Goal: Register for event/course

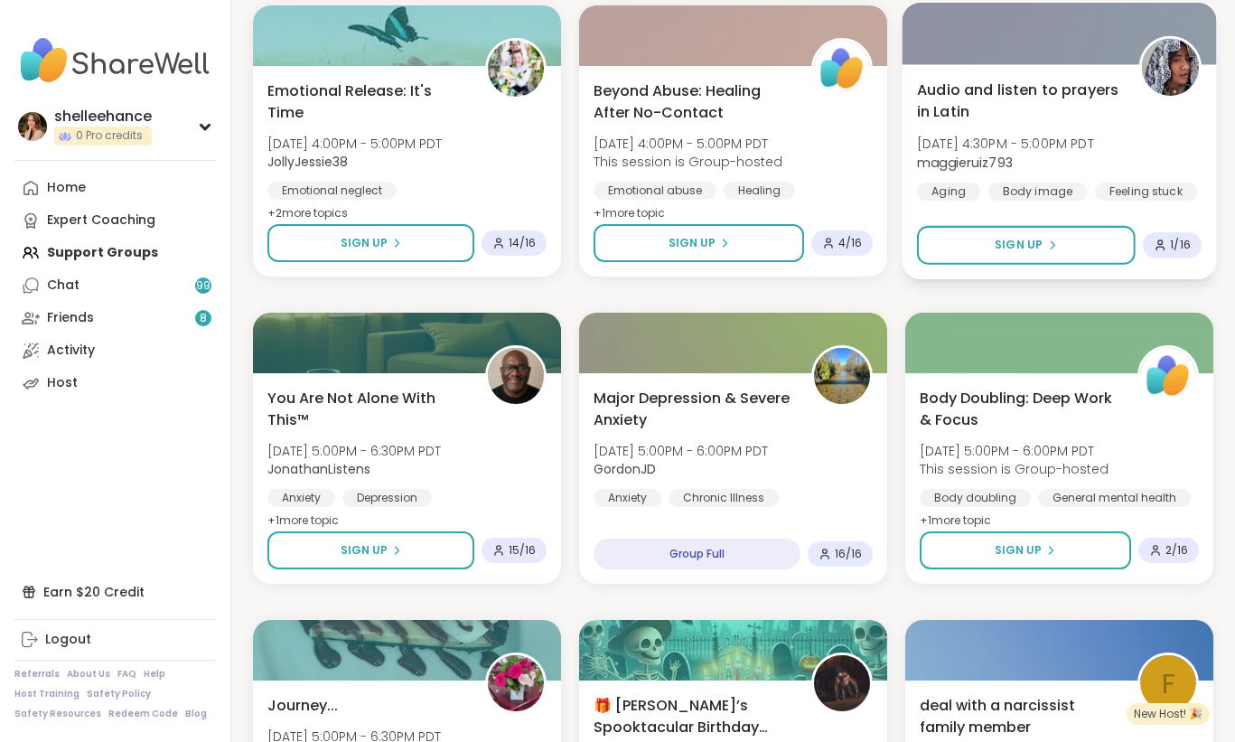
scroll to position [1022, 0]
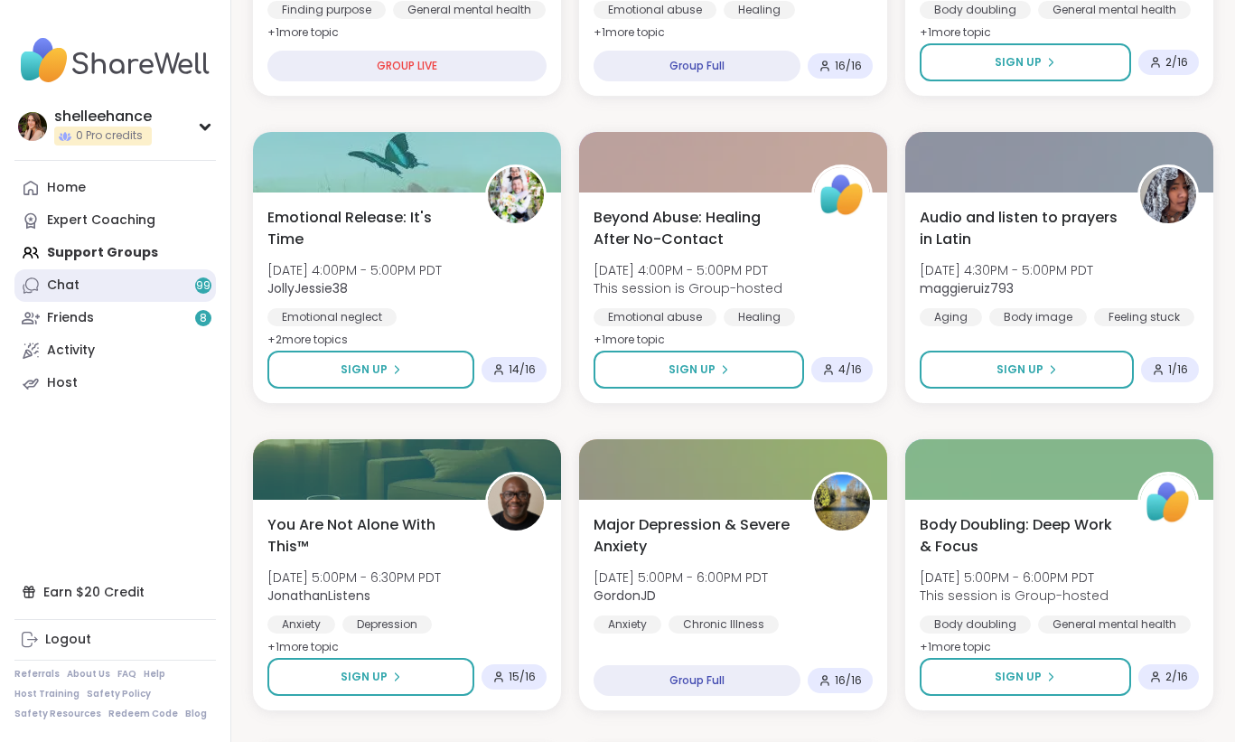
click at [170, 284] on link "Chat 99" at bounding box center [115, 285] width 202 height 33
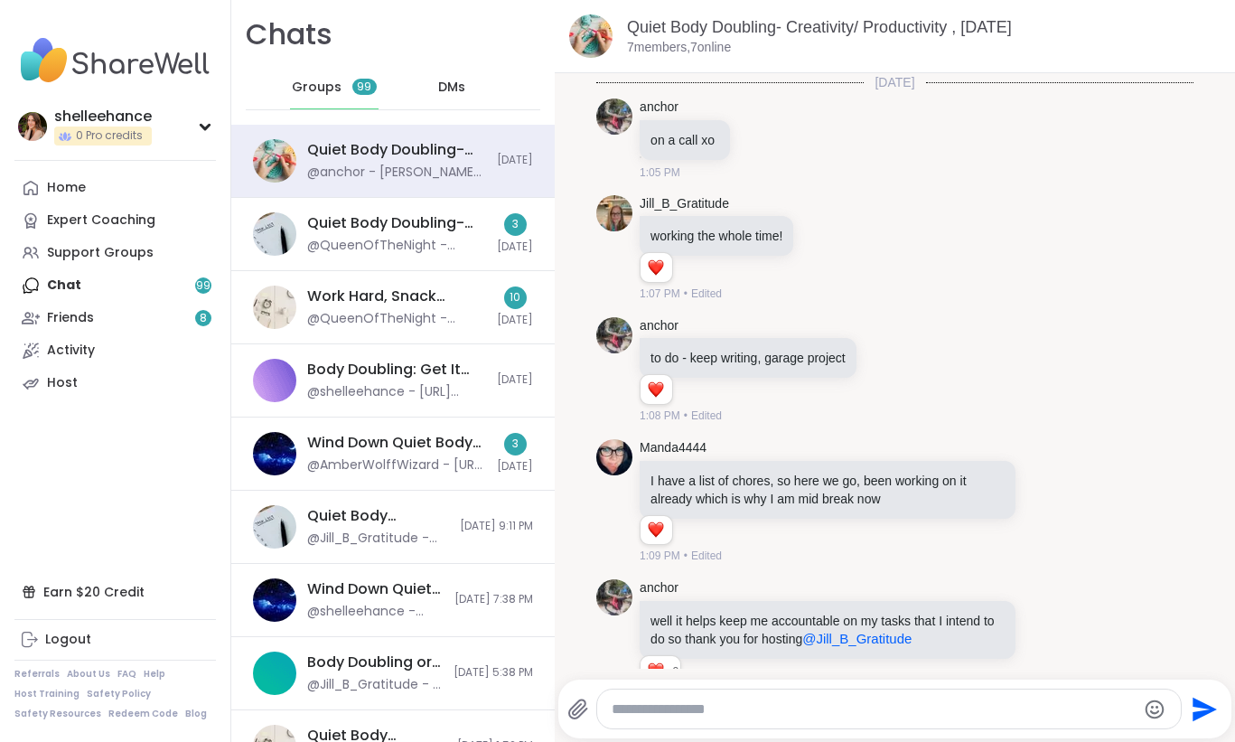
scroll to position [2499, 0]
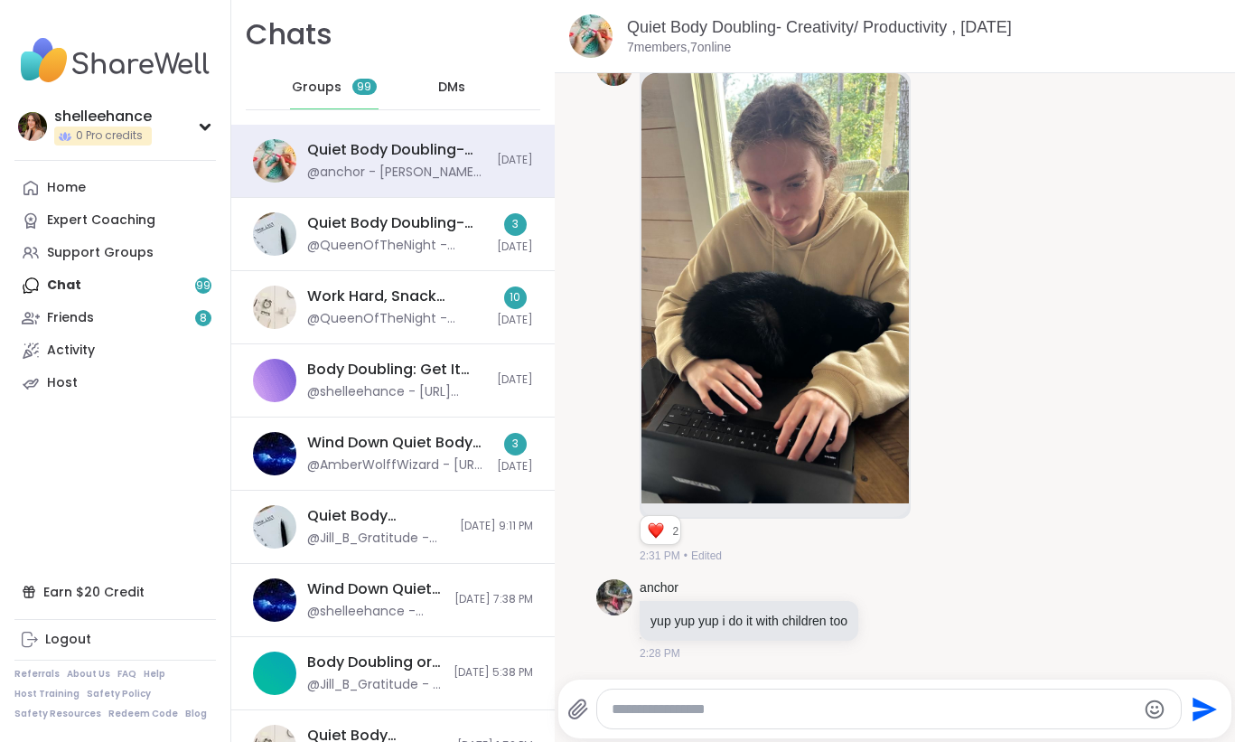
click at [171, 257] on link "Support Groups" at bounding box center [115, 253] width 202 height 33
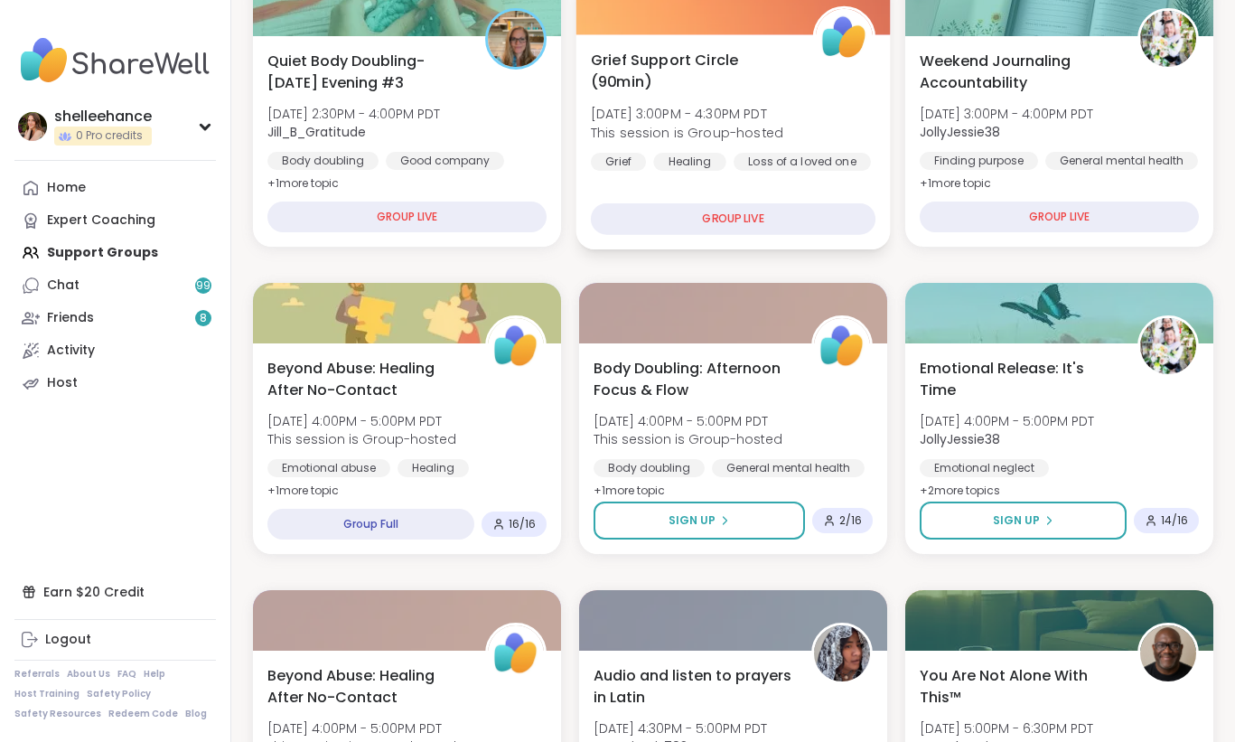
scroll to position [258, 0]
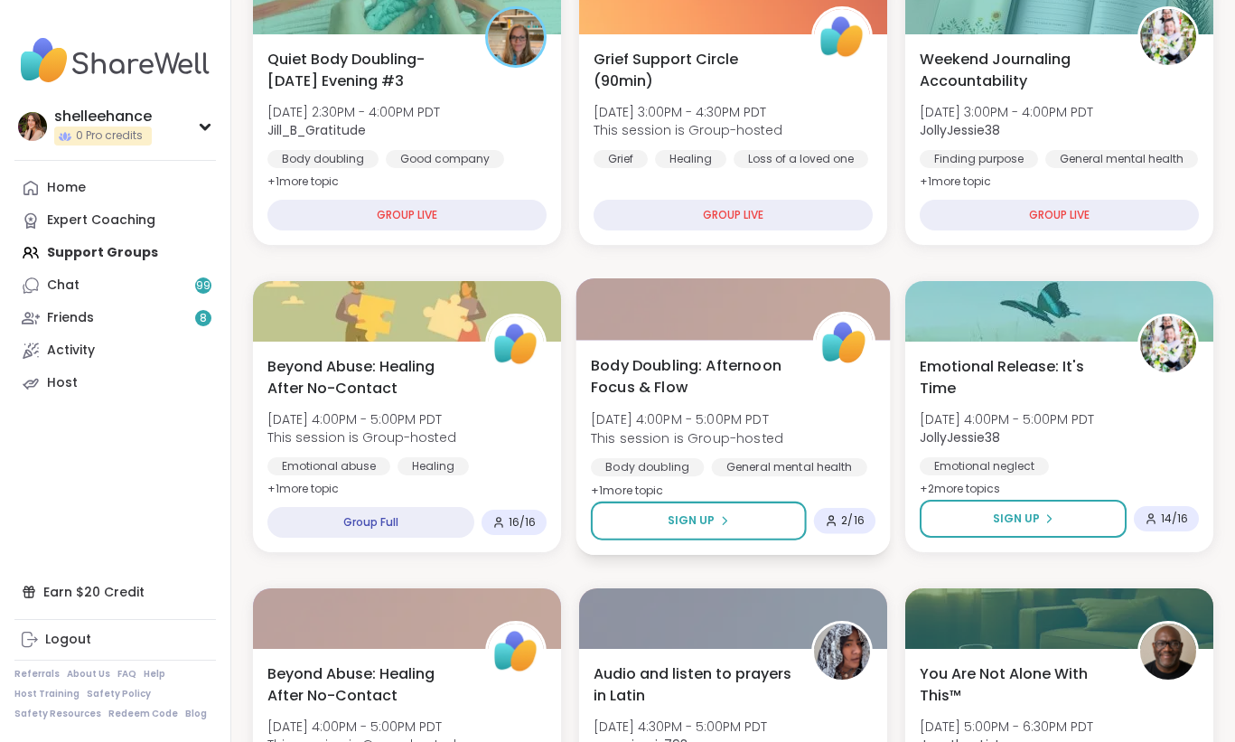
click at [825, 410] on div "Body Doubling: Afternoon Focus & Flow [DATE] 4:00PM - 5:00PM PDT This session i…" at bounding box center [733, 427] width 285 height 147
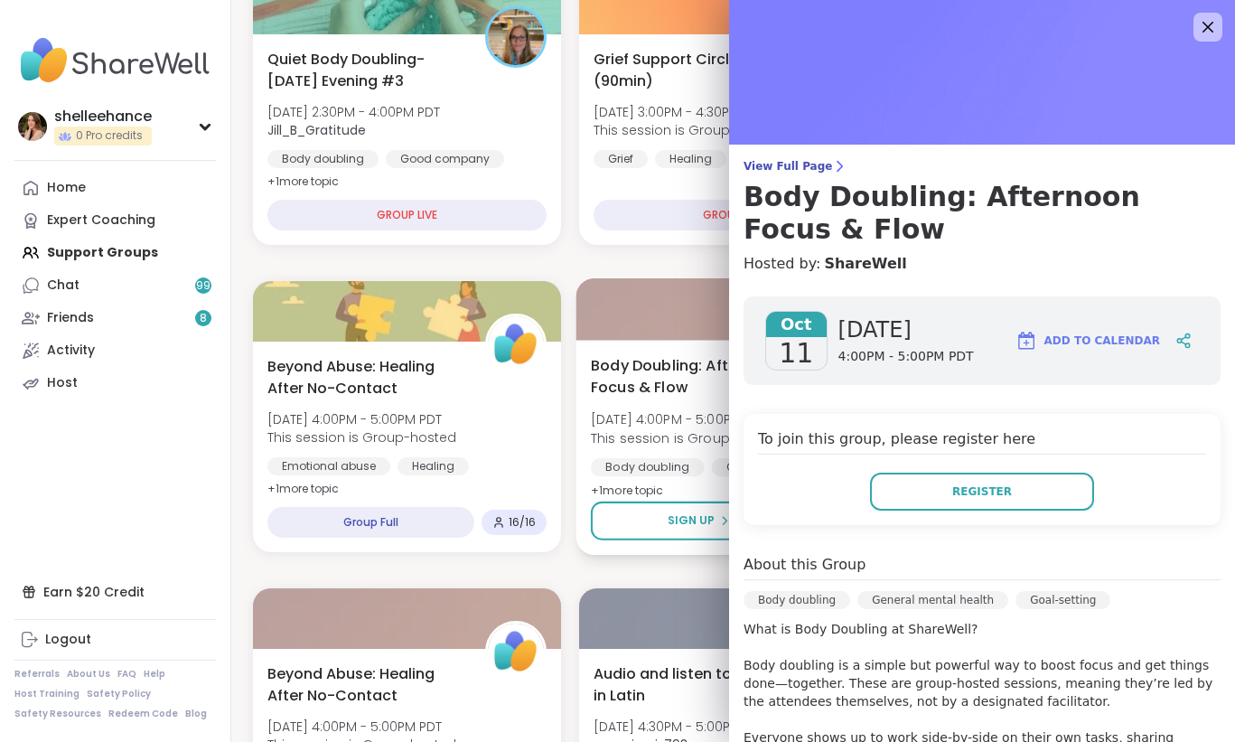
scroll to position [245, 0]
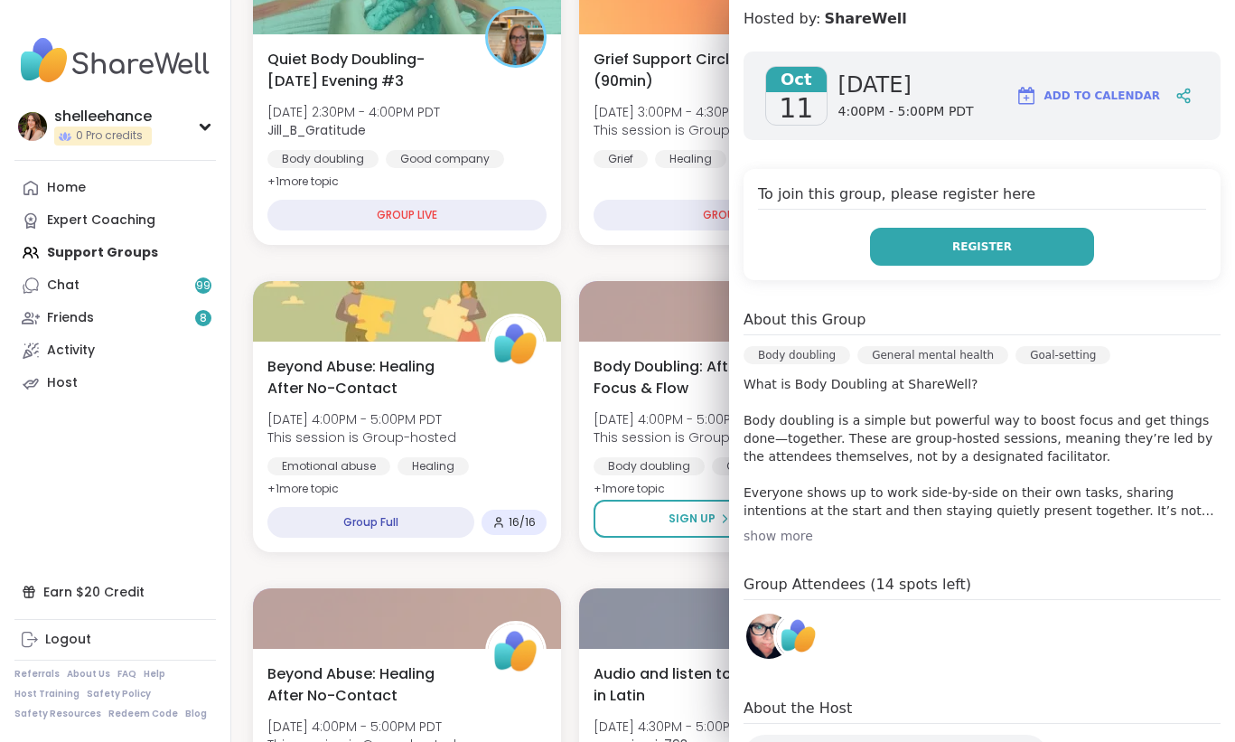
click at [980, 256] on button "Register" at bounding box center [982, 247] width 224 height 38
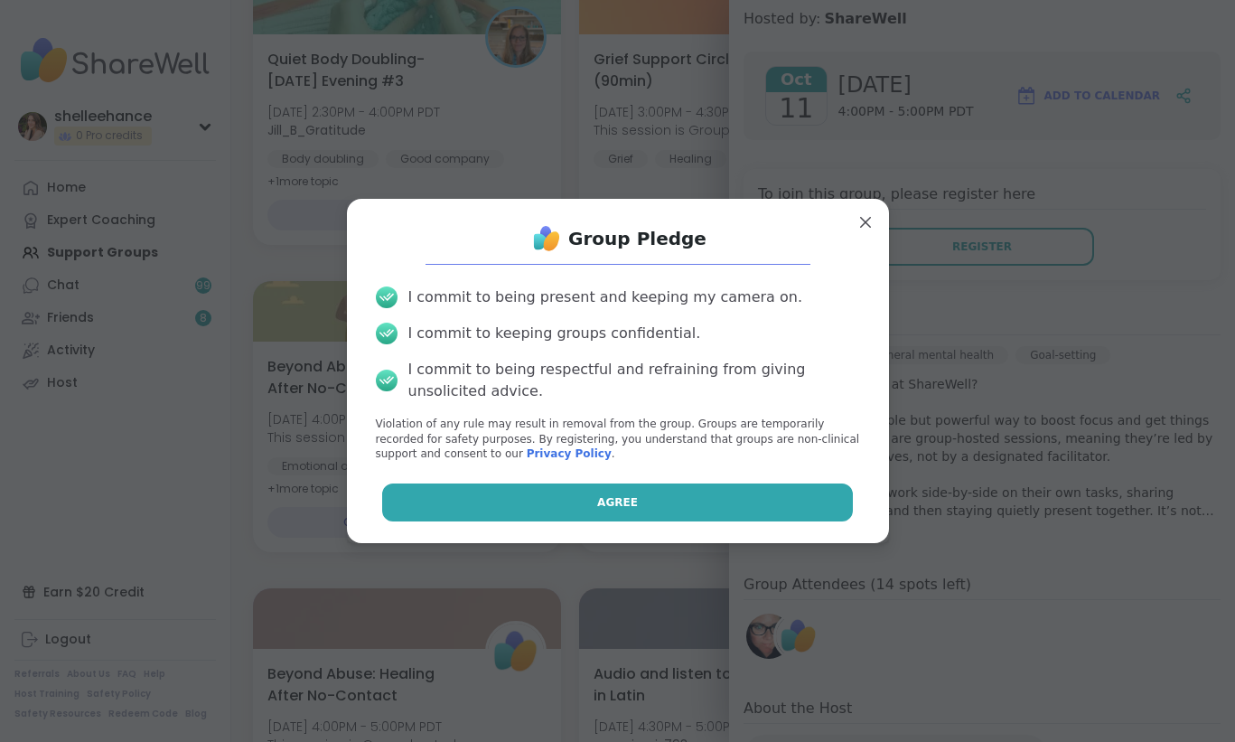
click at [583, 496] on button "Agree" at bounding box center [617, 502] width 471 height 38
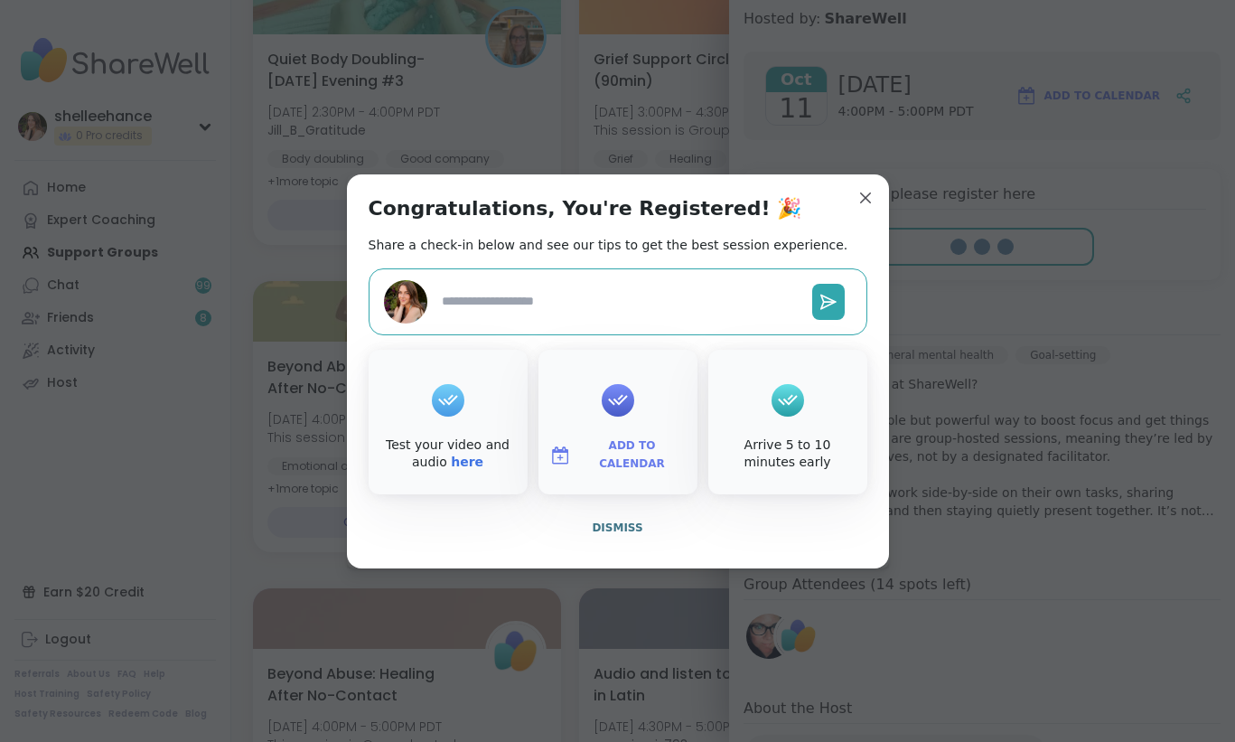
type textarea "*"
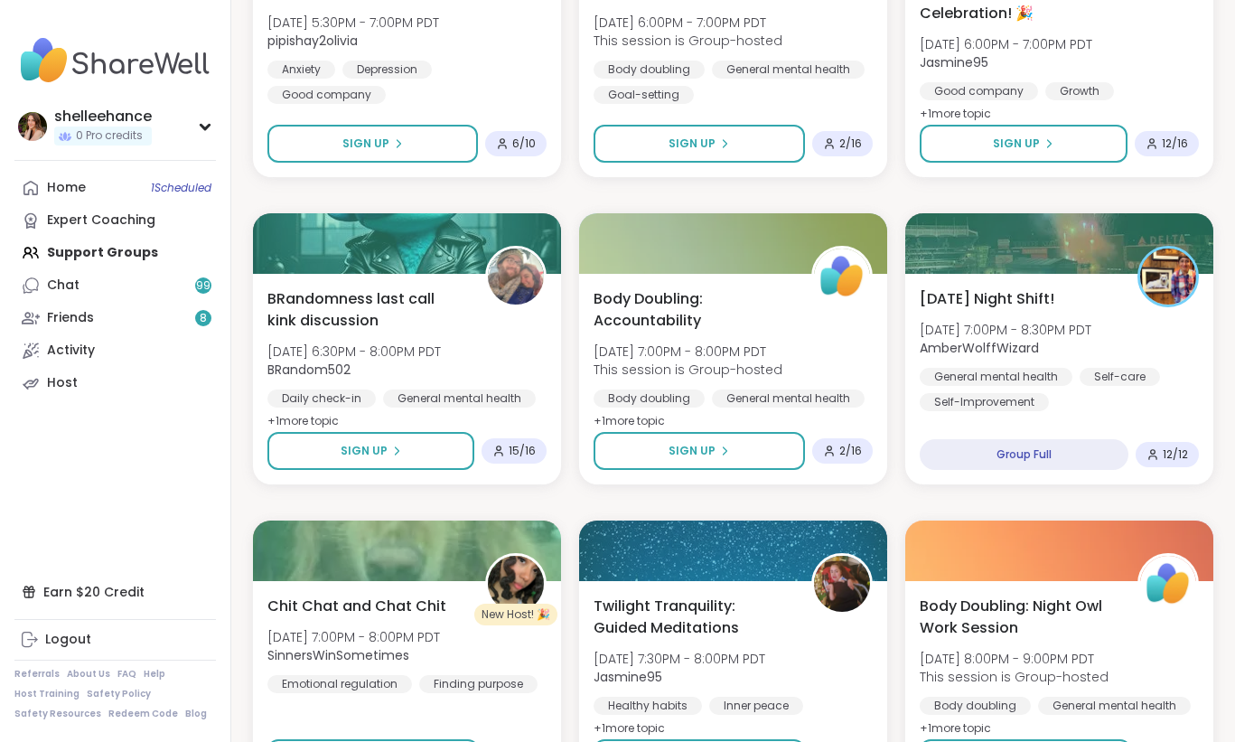
scroll to position [1863, 0]
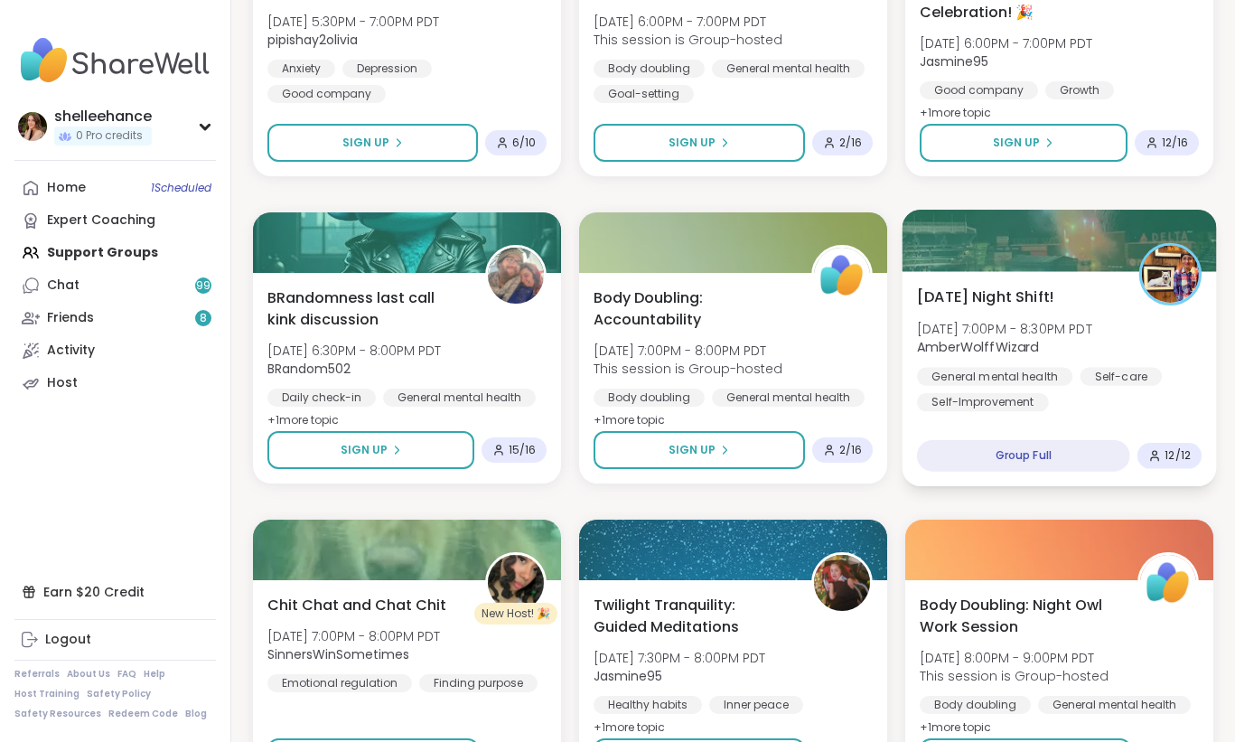
click at [1144, 408] on div "General mental health Self-care [MEDICAL_DATA]" at bounding box center [1059, 389] width 285 height 44
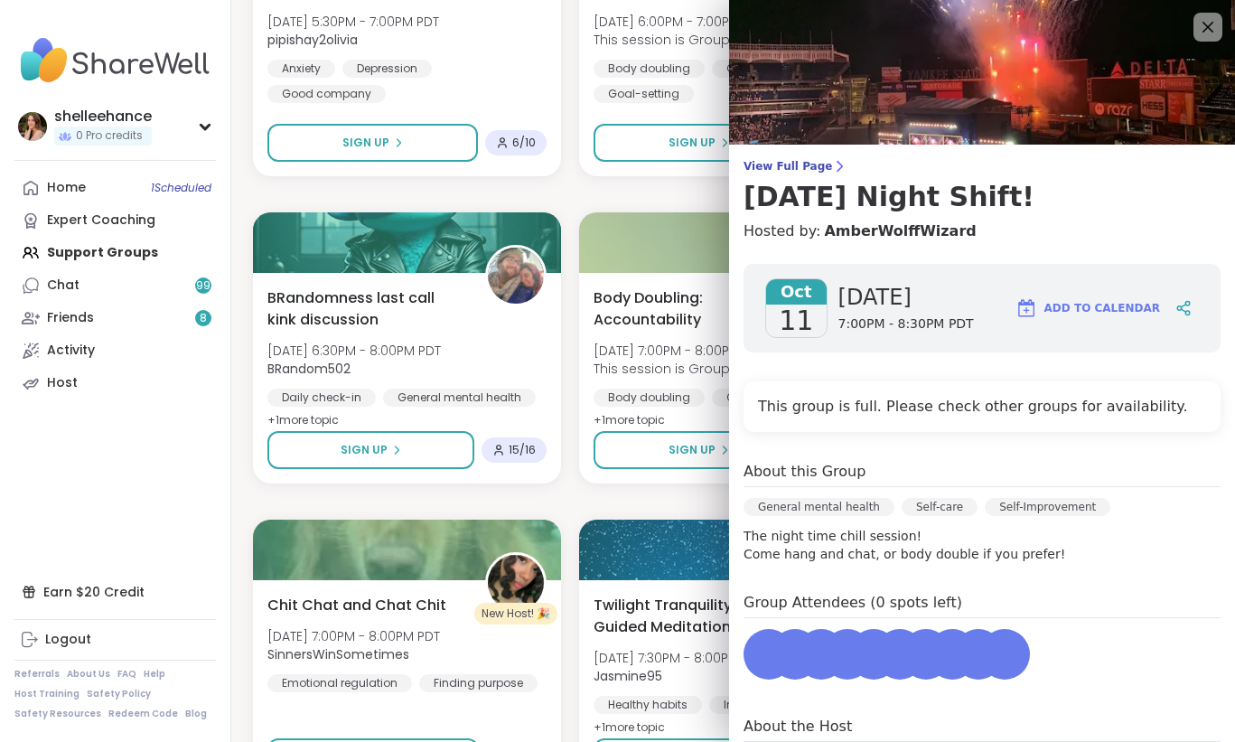
scroll to position [177, 0]
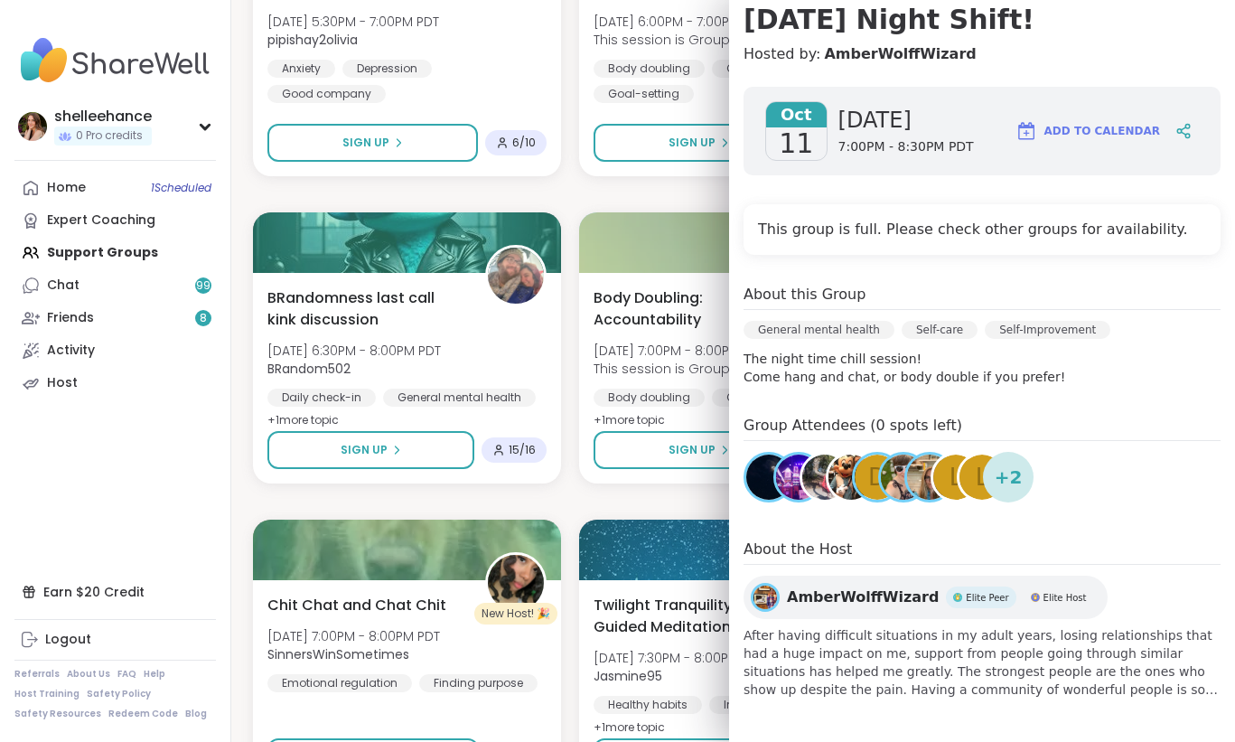
click at [729, 496] on div "[DATE] [DATE] 7:00PM - 8:30PM PDT Add to Calendar This group is full. Please ch…" at bounding box center [982, 392] width 506 height 641
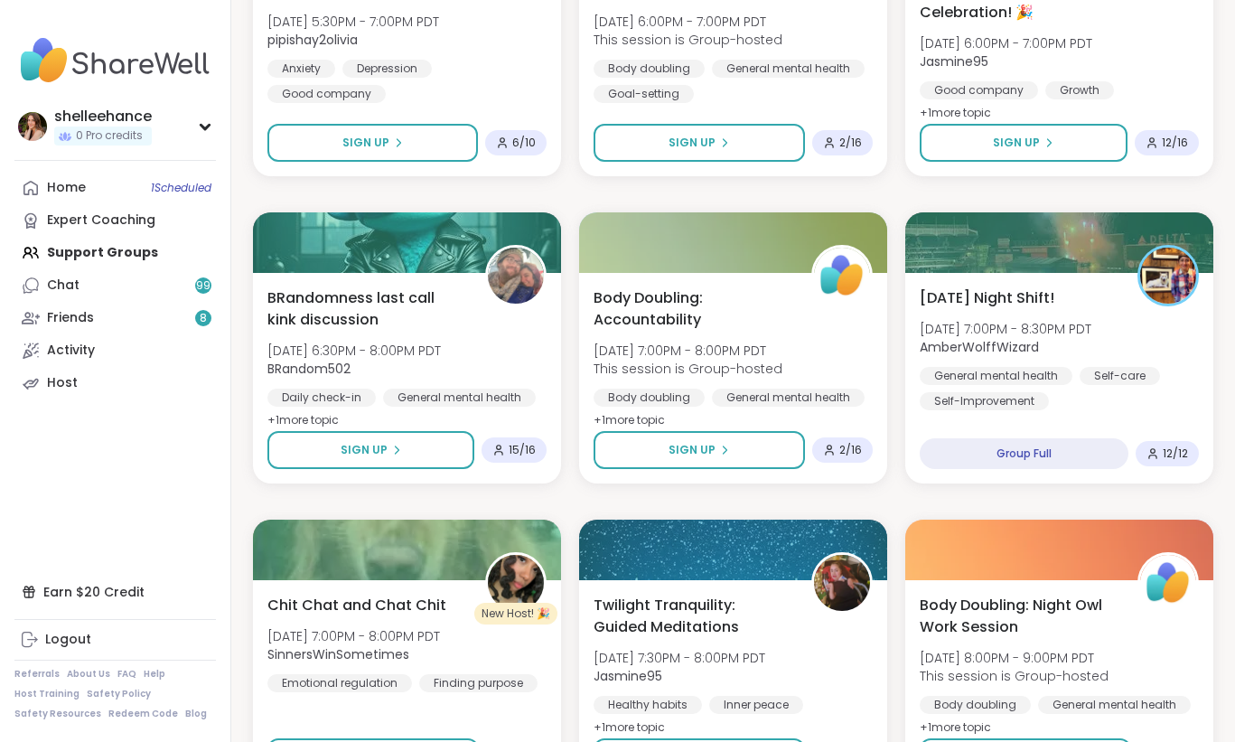
click at [697, 496] on div "Quiet Body Doubling- [DATE] Evening #3 [DATE] 2:30PM - 4:00PM PDT Jill_B_Gratit…" at bounding box center [733, 194] width 961 height 3651
